Goal: Obtain resource: Download file/media

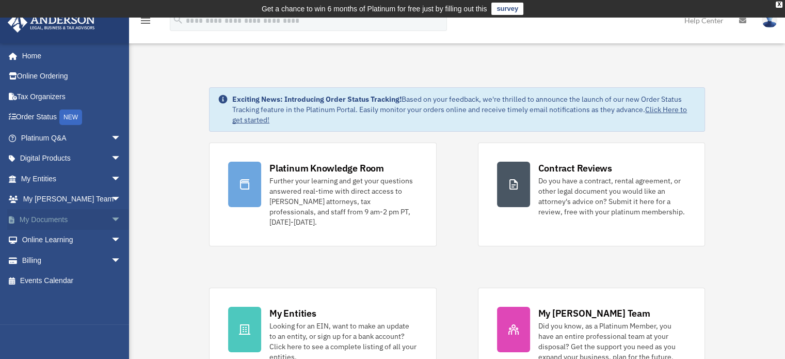
click at [111, 216] on span "arrow_drop_down" at bounding box center [121, 219] width 21 height 21
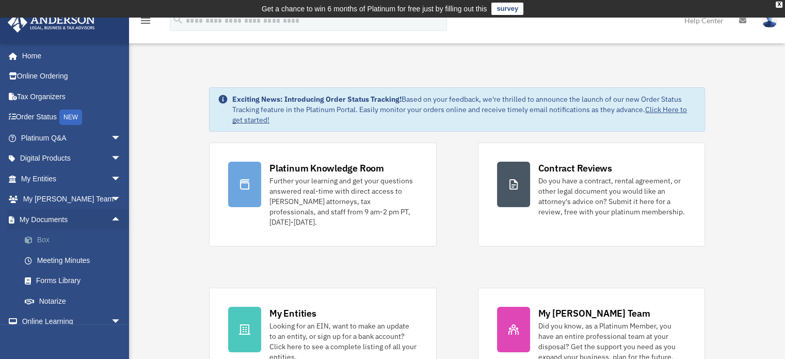
click at [43, 237] on link "Box" at bounding box center [75, 240] width 122 height 21
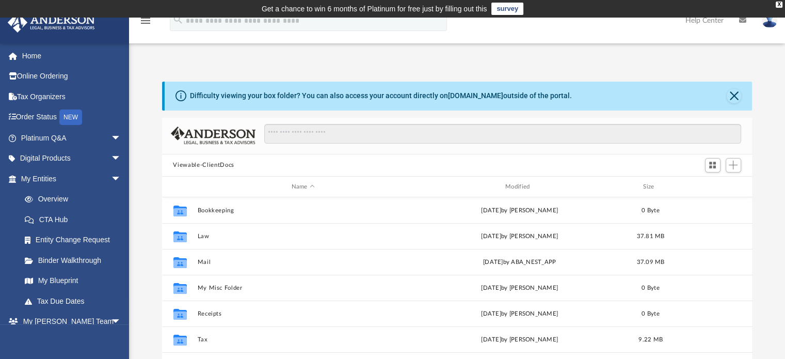
scroll to position [227, 582]
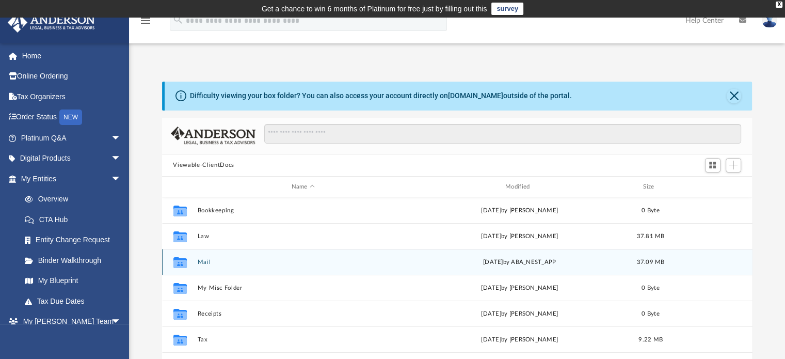
click at [204, 260] on button "Mail" at bounding box center [303, 262] width 212 height 7
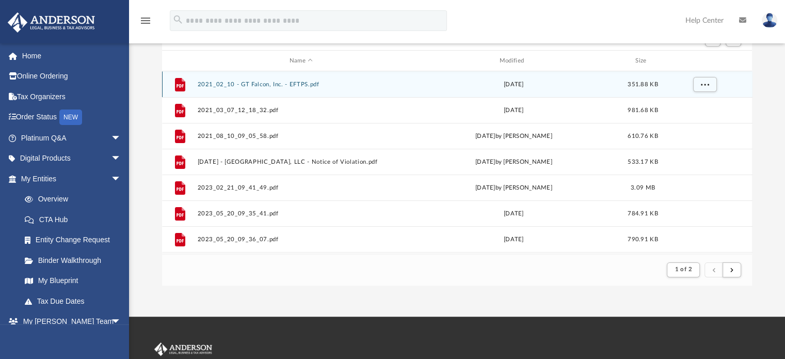
scroll to position [126, 0]
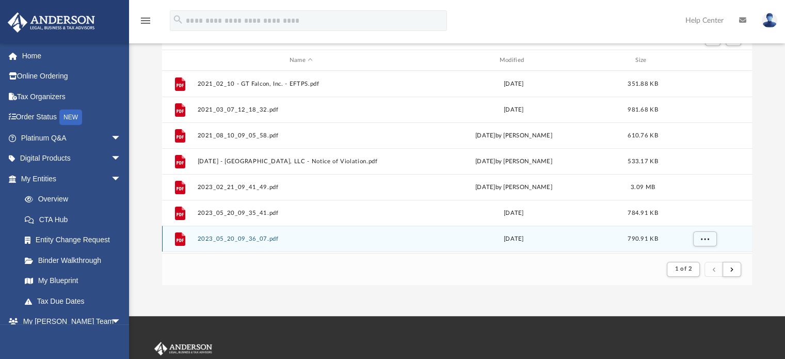
click at [253, 235] on button "2023_05_20_09_36_07.pdf" at bounding box center [301, 238] width 208 height 7
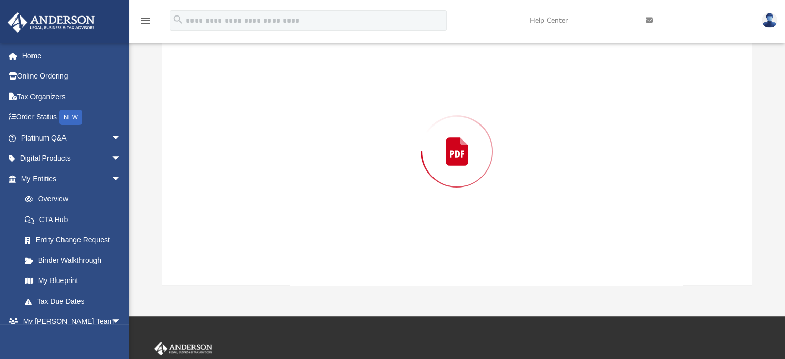
scroll to position [118, 0]
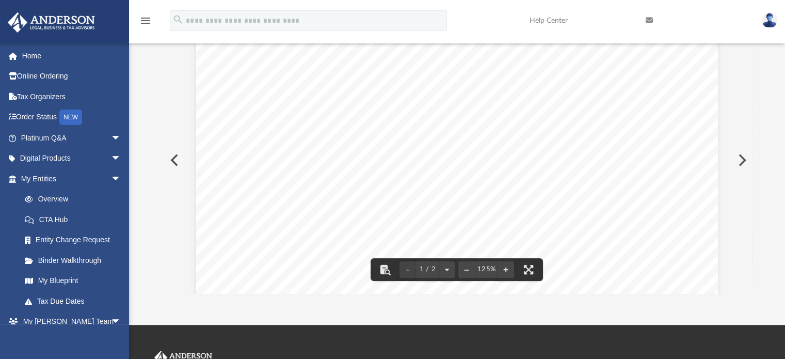
click at [171, 165] on button "Preview" at bounding box center [173, 160] width 23 height 29
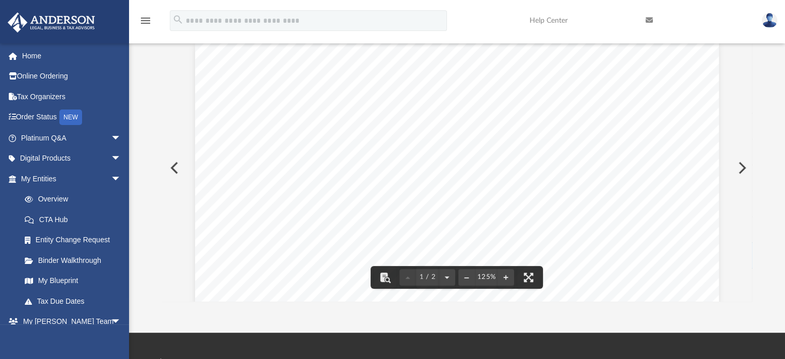
scroll to position [109, 0]
click at [172, 168] on button "Preview" at bounding box center [173, 168] width 23 height 29
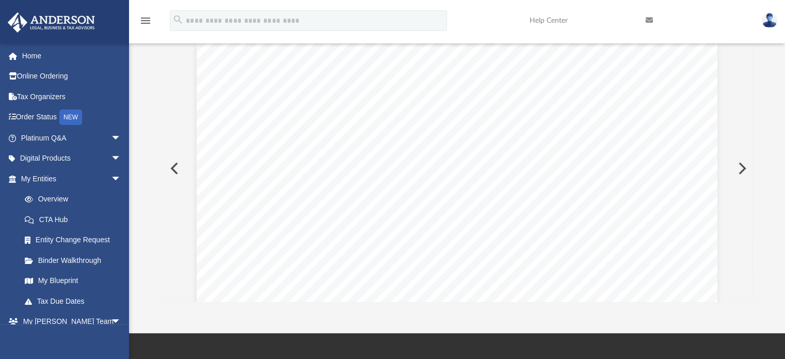
click at [172, 169] on button "Preview" at bounding box center [173, 168] width 23 height 29
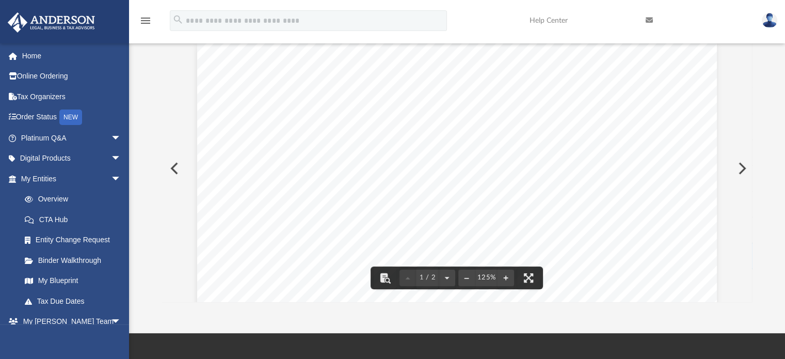
click at [743, 167] on button "Preview" at bounding box center [741, 168] width 23 height 29
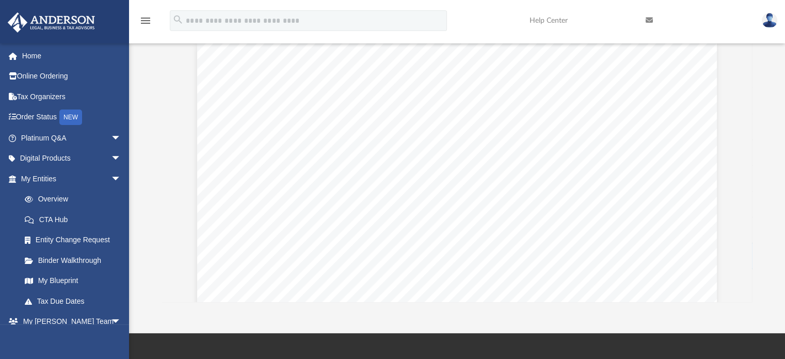
scroll to position [0, 0]
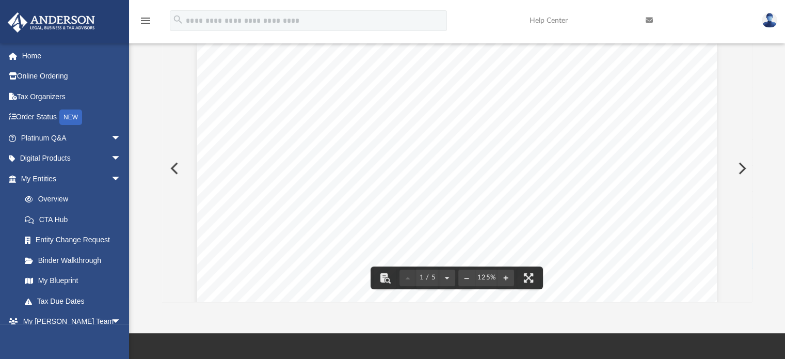
click at [171, 163] on button "Preview" at bounding box center [173, 168] width 23 height 29
click at [169, 165] on button "Preview" at bounding box center [173, 168] width 23 height 29
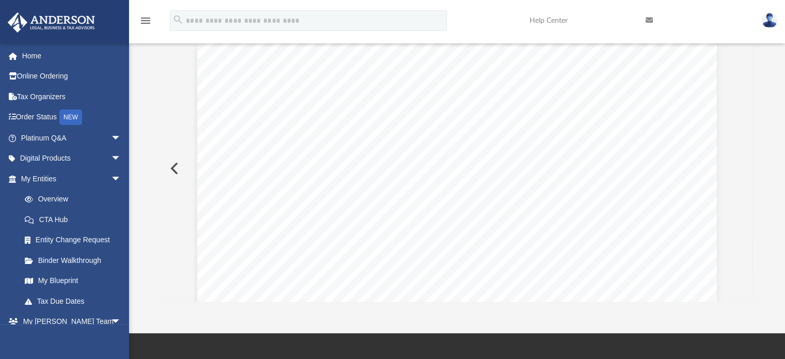
click at [169, 165] on button "Preview" at bounding box center [173, 168] width 23 height 29
click at [743, 167] on button "Preview" at bounding box center [741, 168] width 23 height 29
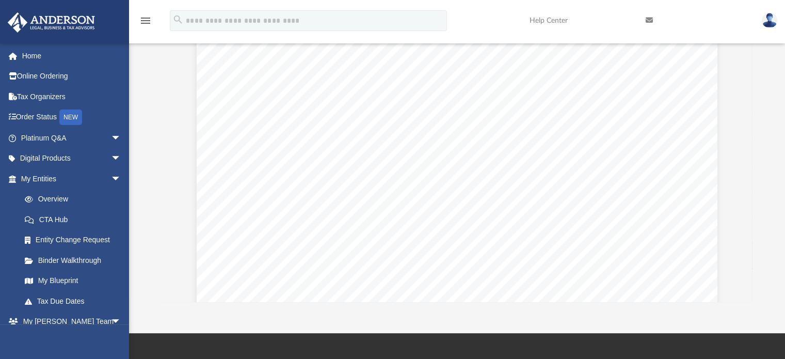
scroll to position [1654, 0]
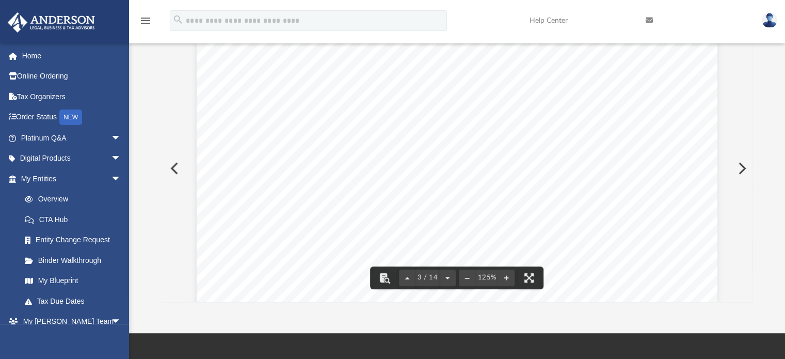
click at [741, 169] on button "Preview" at bounding box center [741, 168] width 23 height 29
drag, startPoint x: 741, startPoint y: 169, endPoint x: 745, endPoint y: 79, distance: 89.9
click at [745, 79] on div "1 / 2 125%" at bounding box center [457, 168] width 590 height 266
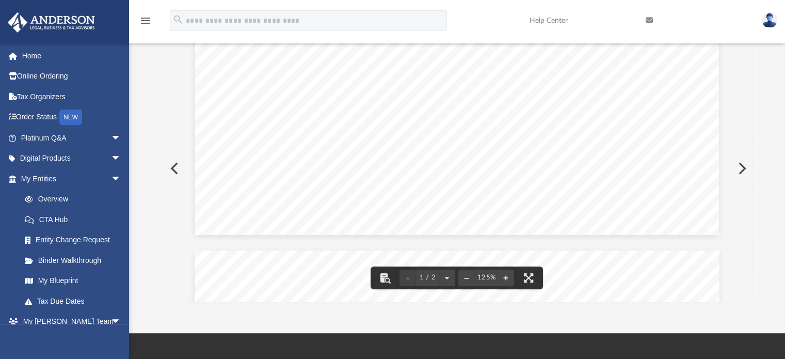
scroll to position [487, 0]
drag, startPoint x: 749, startPoint y: 162, endPoint x: 747, endPoint y: 190, distance: 28.4
click at [747, 199] on div "1 / 2 125%" at bounding box center [457, 168] width 590 height 266
drag, startPoint x: 749, startPoint y: 156, endPoint x: 749, endPoint y: 212, distance: 55.2
click at [749, 212] on div "1 / 2 125%" at bounding box center [457, 168] width 590 height 266
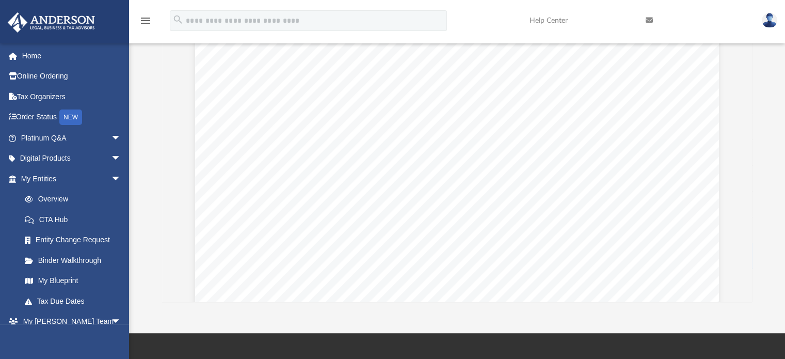
scroll to position [382, 0]
